Goal: Task Accomplishment & Management: Manage account settings

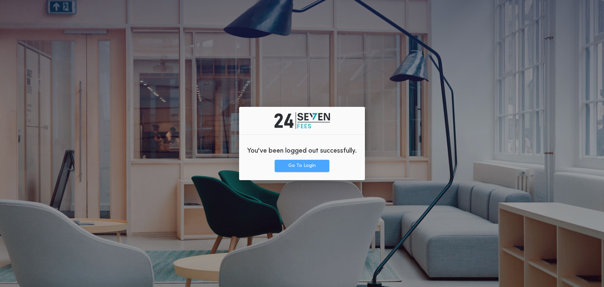
click at [312, 166] on button "Go To Login" at bounding box center [302, 166] width 55 height 12
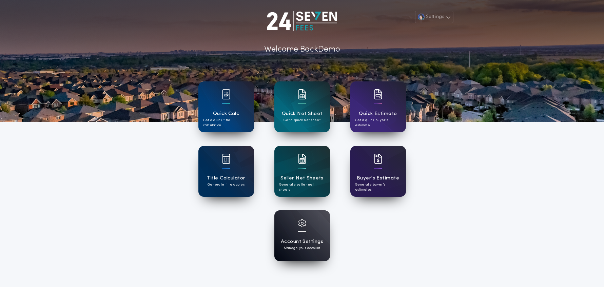
click at [313, 232] on div "Account Settings Manage your account" at bounding box center [302, 235] width 56 height 51
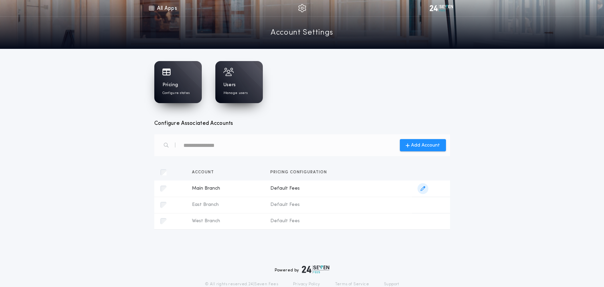
click at [208, 189] on span "Main Branch" at bounding box center [225, 188] width 67 height 7
click at [424, 189] on icon "button" at bounding box center [423, 188] width 5 height 5
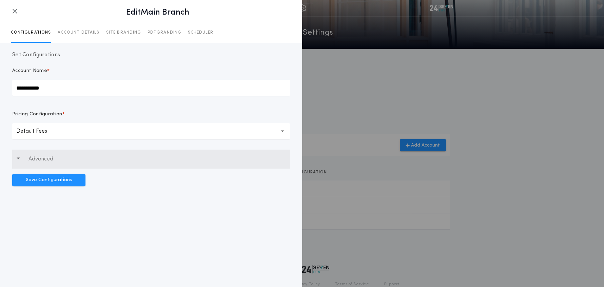
click at [43, 156] on p "Advanced" at bounding box center [40, 159] width 25 height 8
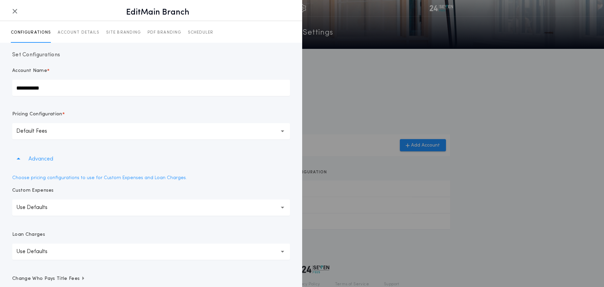
drag, startPoint x: 12, startPoint y: 11, endPoint x: 49, endPoint y: 6, distance: 36.7
click at [12, 11] on icon "button" at bounding box center [14, 11] width 5 height 0
